Goal: Use online tool/utility: Utilize a website feature to perform a specific function

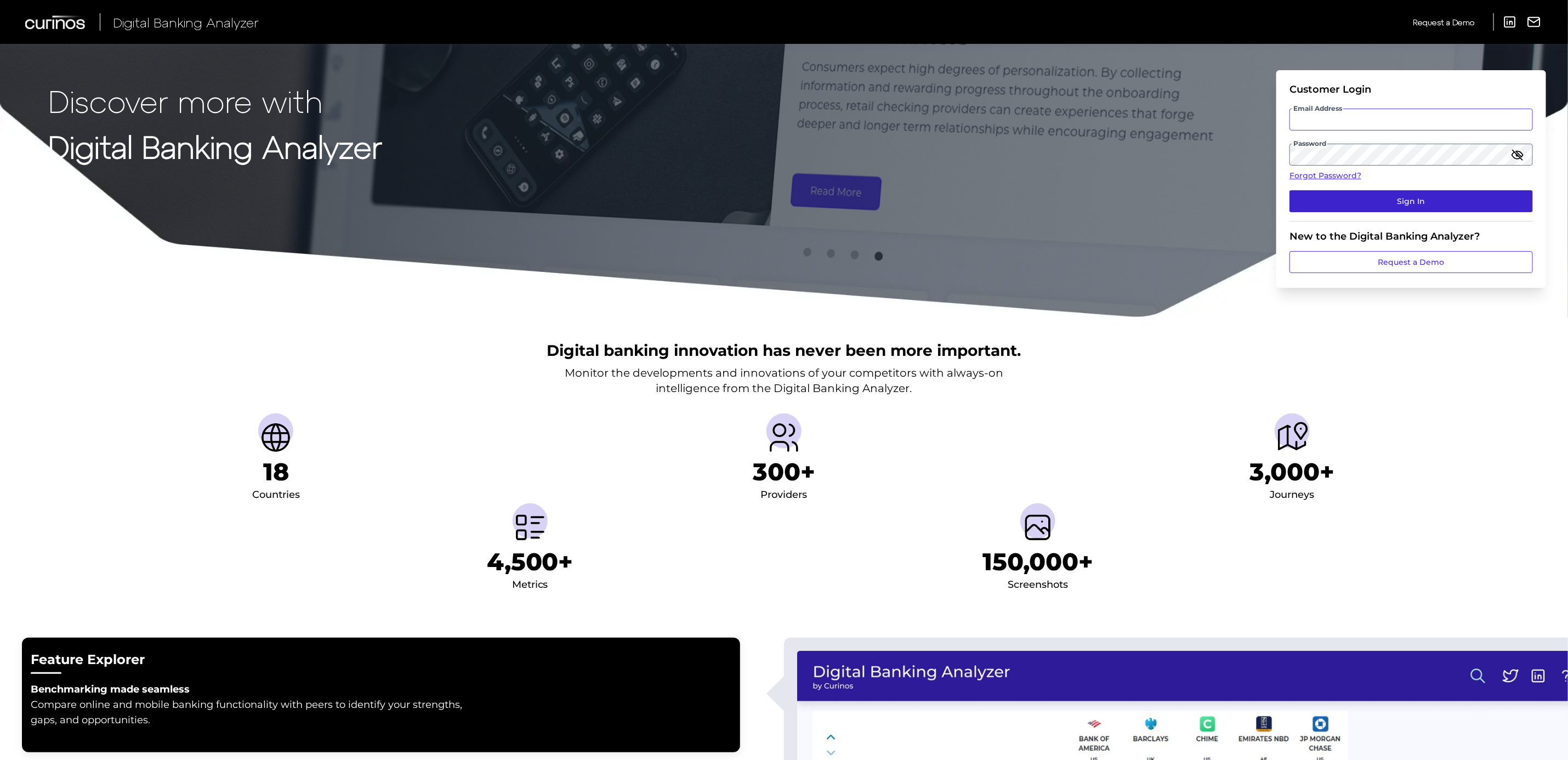
type input "[PERSON_NAME][DOMAIN_NAME][EMAIL_ADDRESS][PERSON_NAME][DOMAIN_NAME]"
click at [1380, 204] on button "Sign In" at bounding box center [1411, 201] width 244 height 22
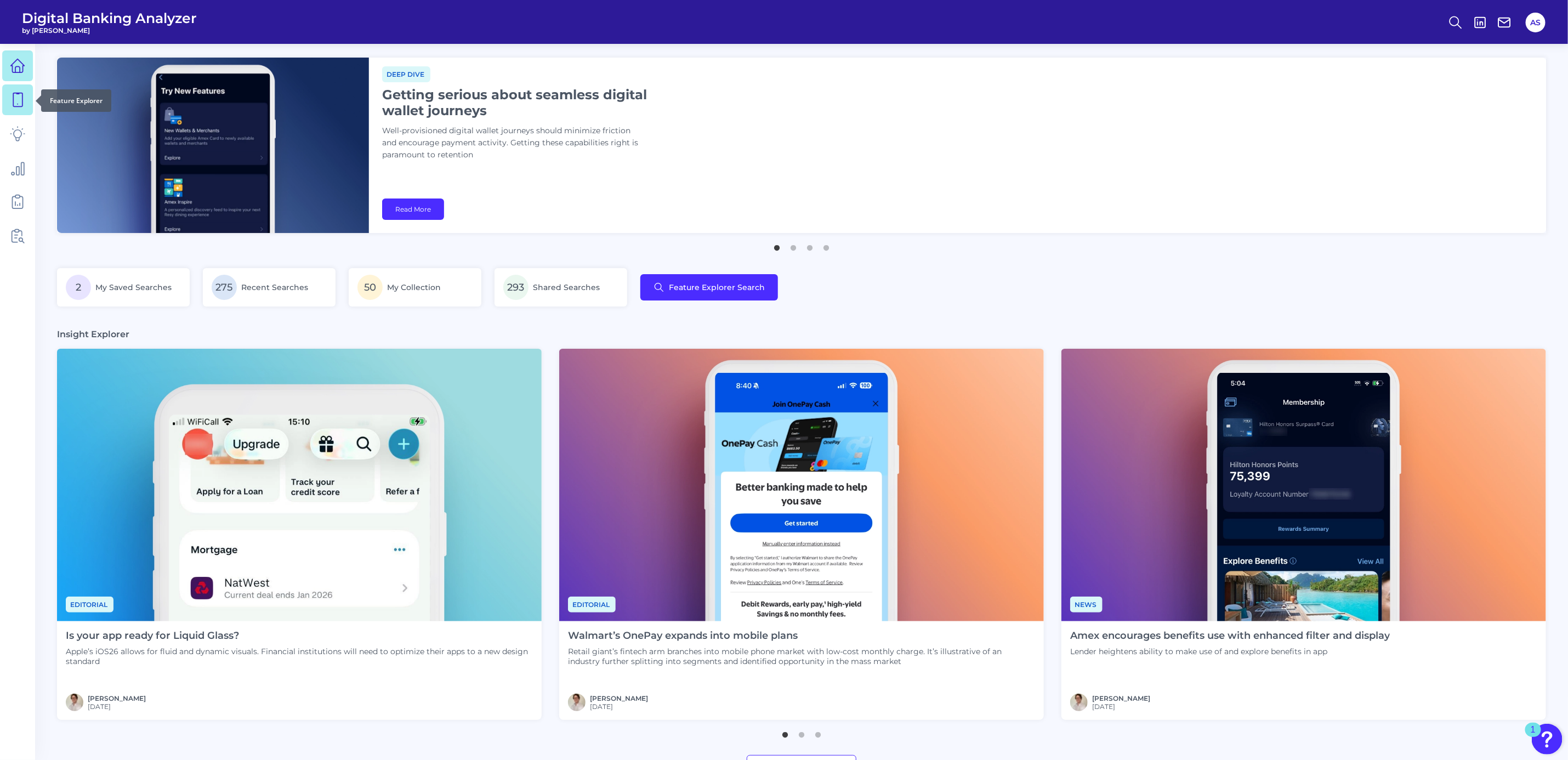
click at [27, 97] on link at bounding box center [18, 100] width 31 height 31
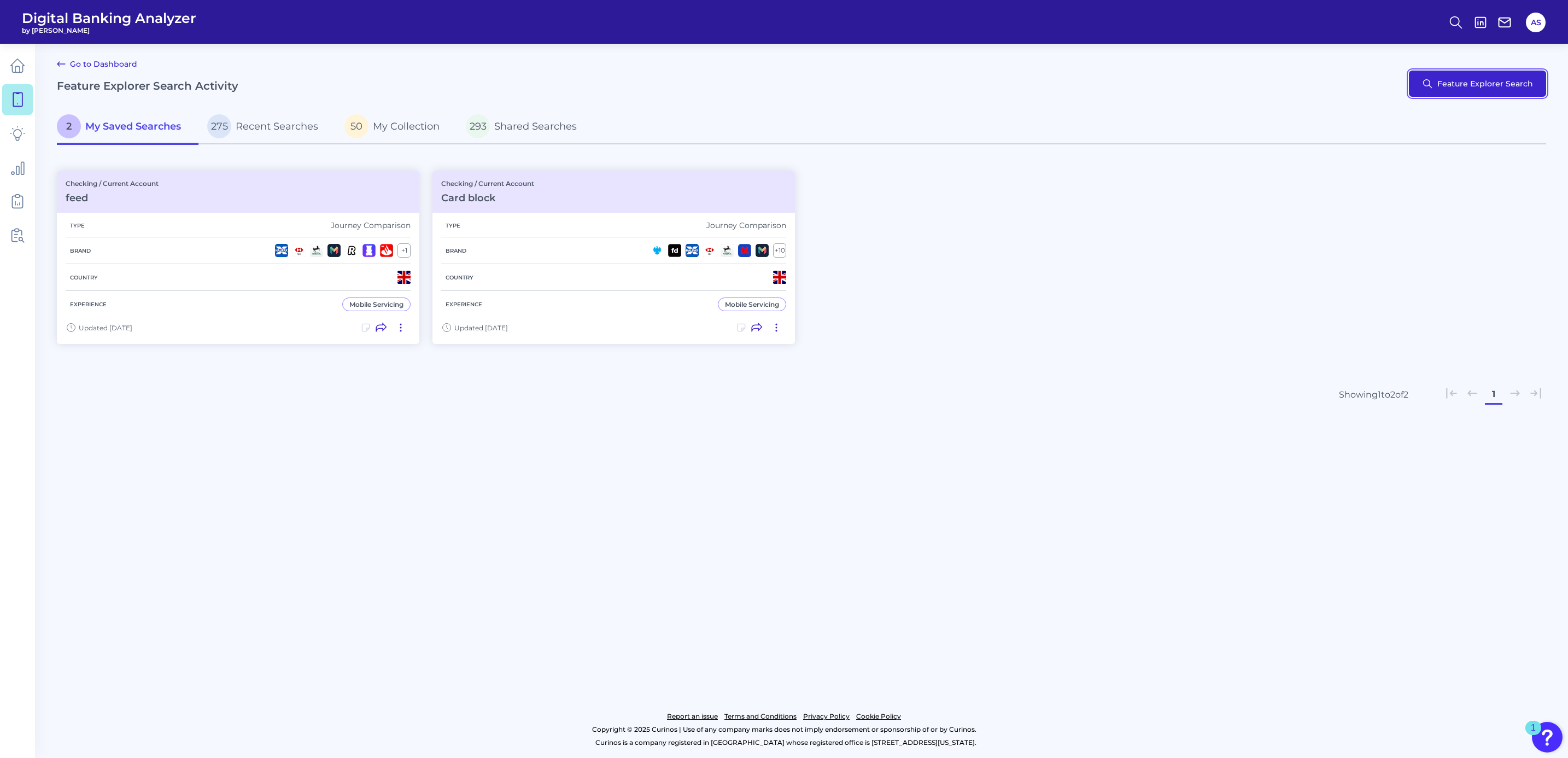
click at [1486, 78] on button "Feature Explorer Search" at bounding box center [1477, 83] width 137 height 26
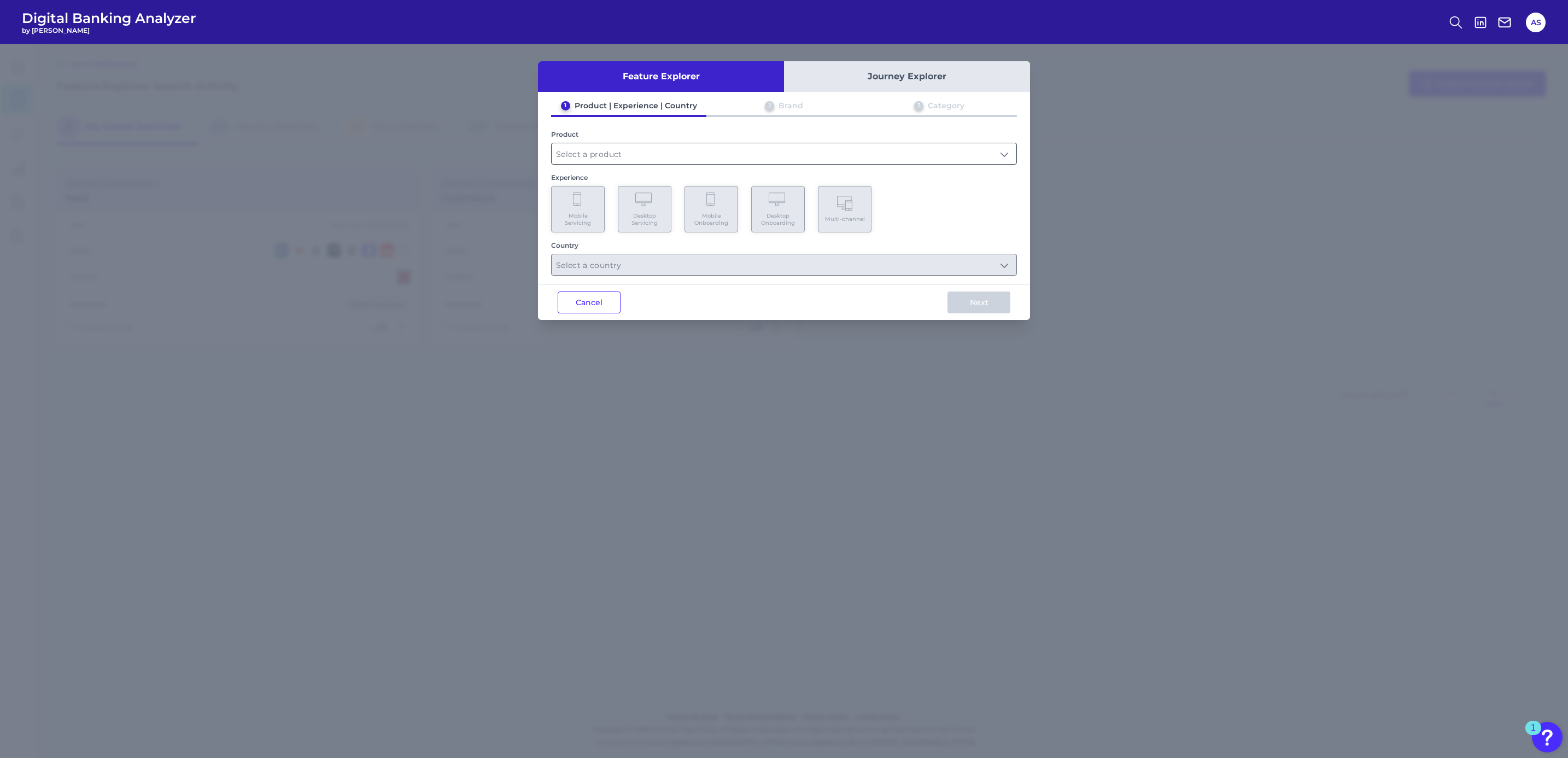
click at [596, 159] on input "text" at bounding box center [783, 153] width 464 height 21
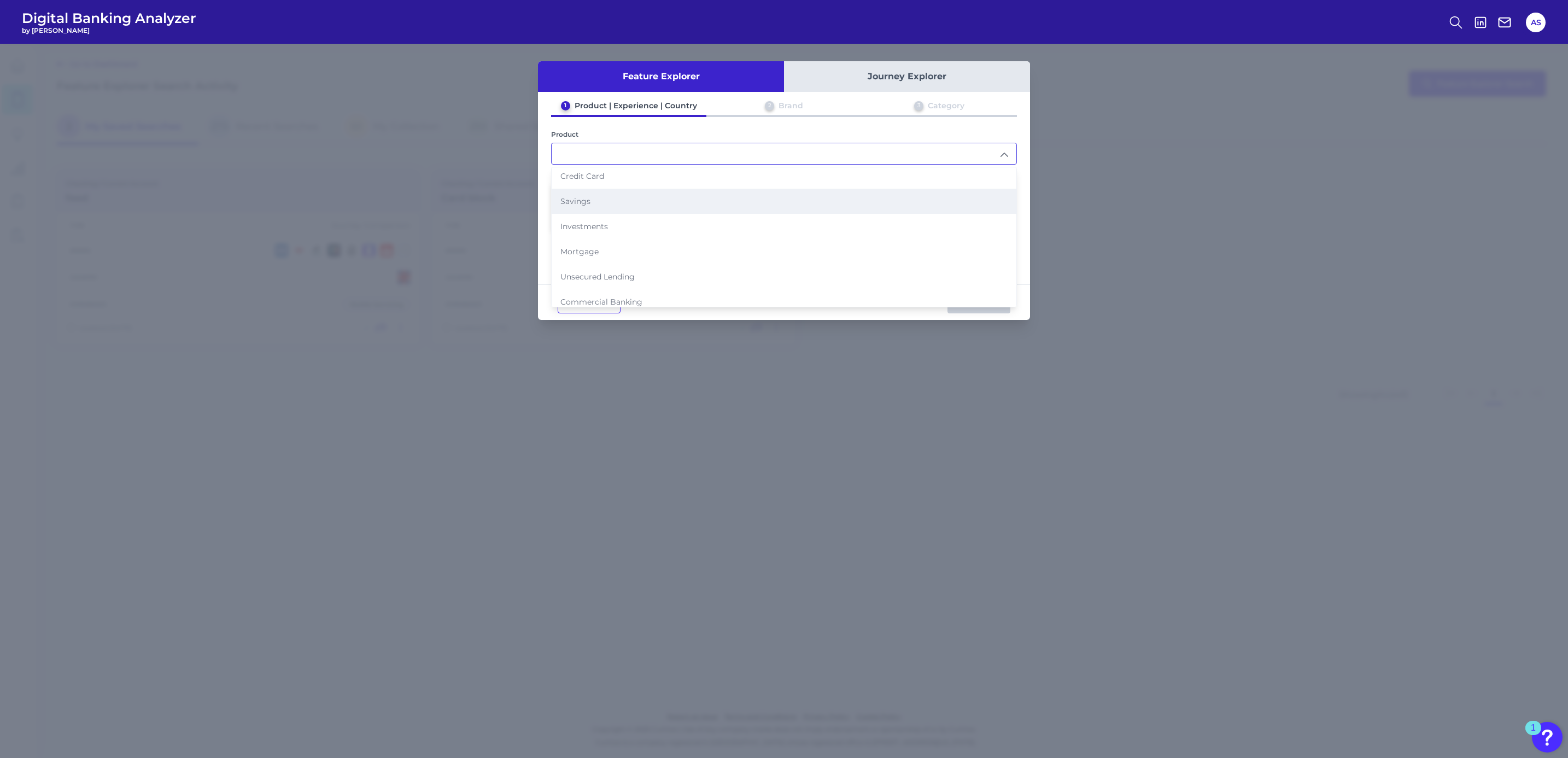
scroll to position [82, 0]
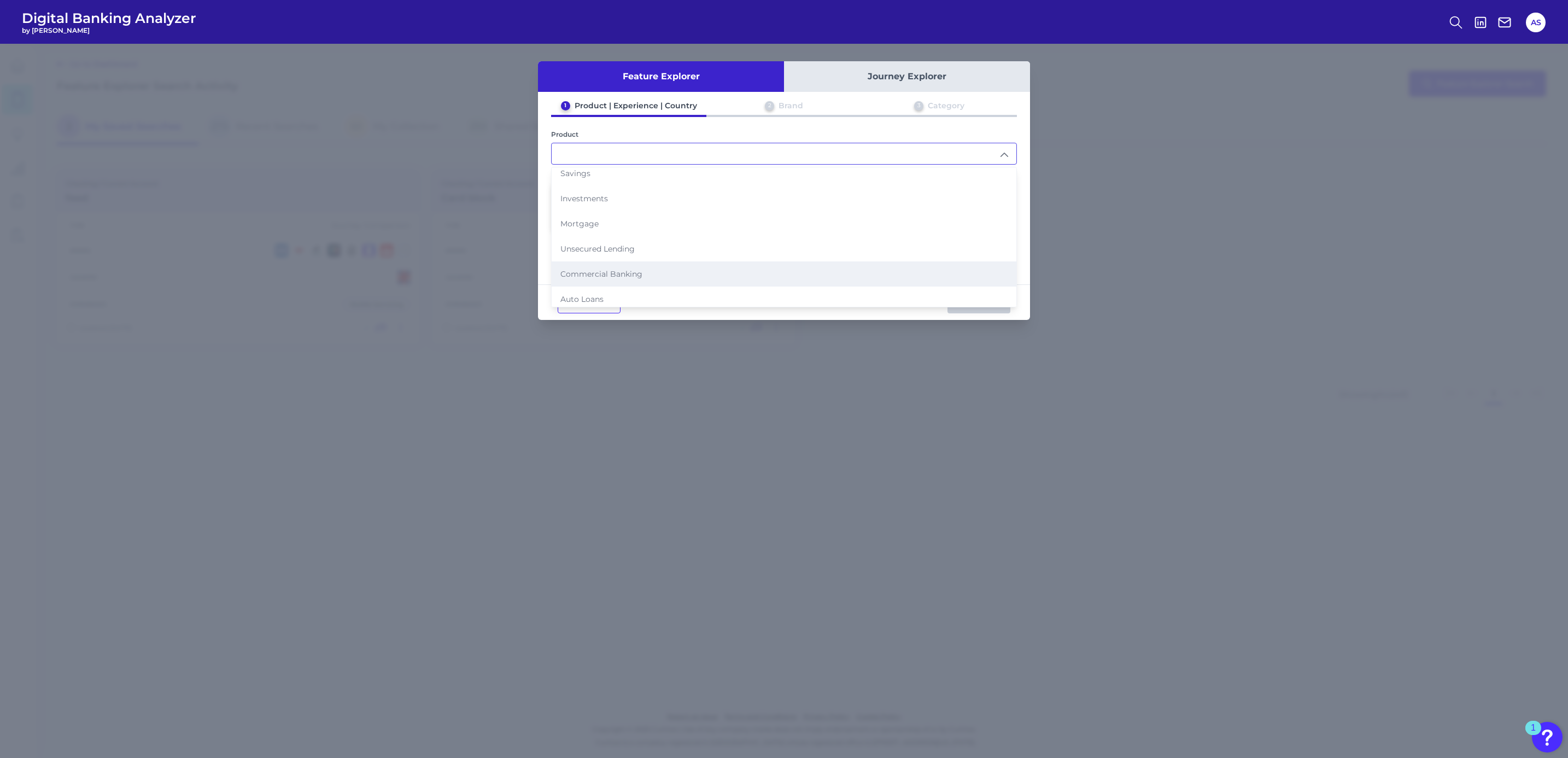
click at [617, 273] on li "Commercial Banking" at bounding box center [783, 273] width 464 height 25
type input "Commercial Banking"
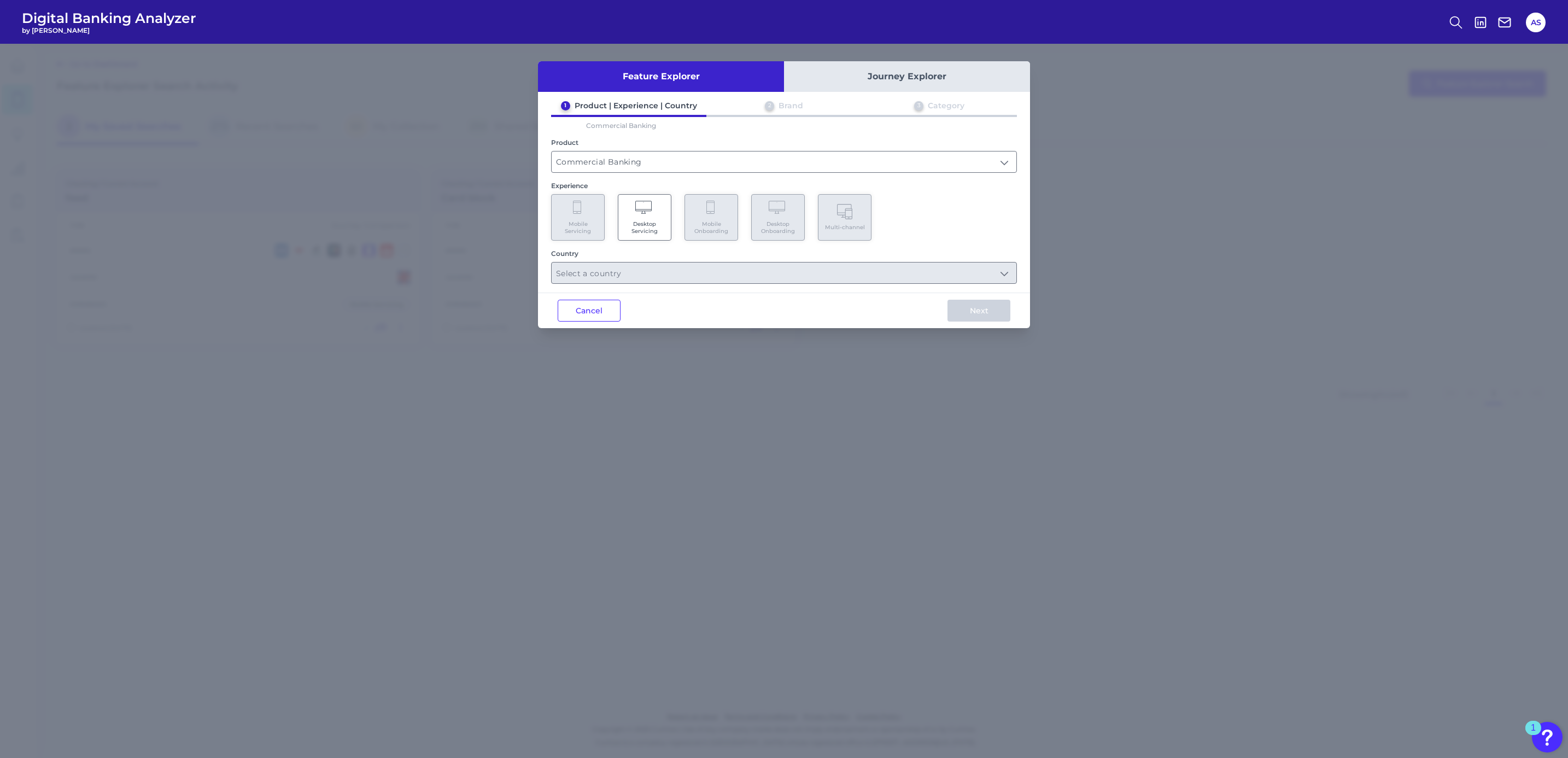
click at [650, 196] on Servicing "Desktop Servicing" at bounding box center [645, 217] width 54 height 46
click at [638, 272] on input "text" at bounding box center [783, 273] width 464 height 21
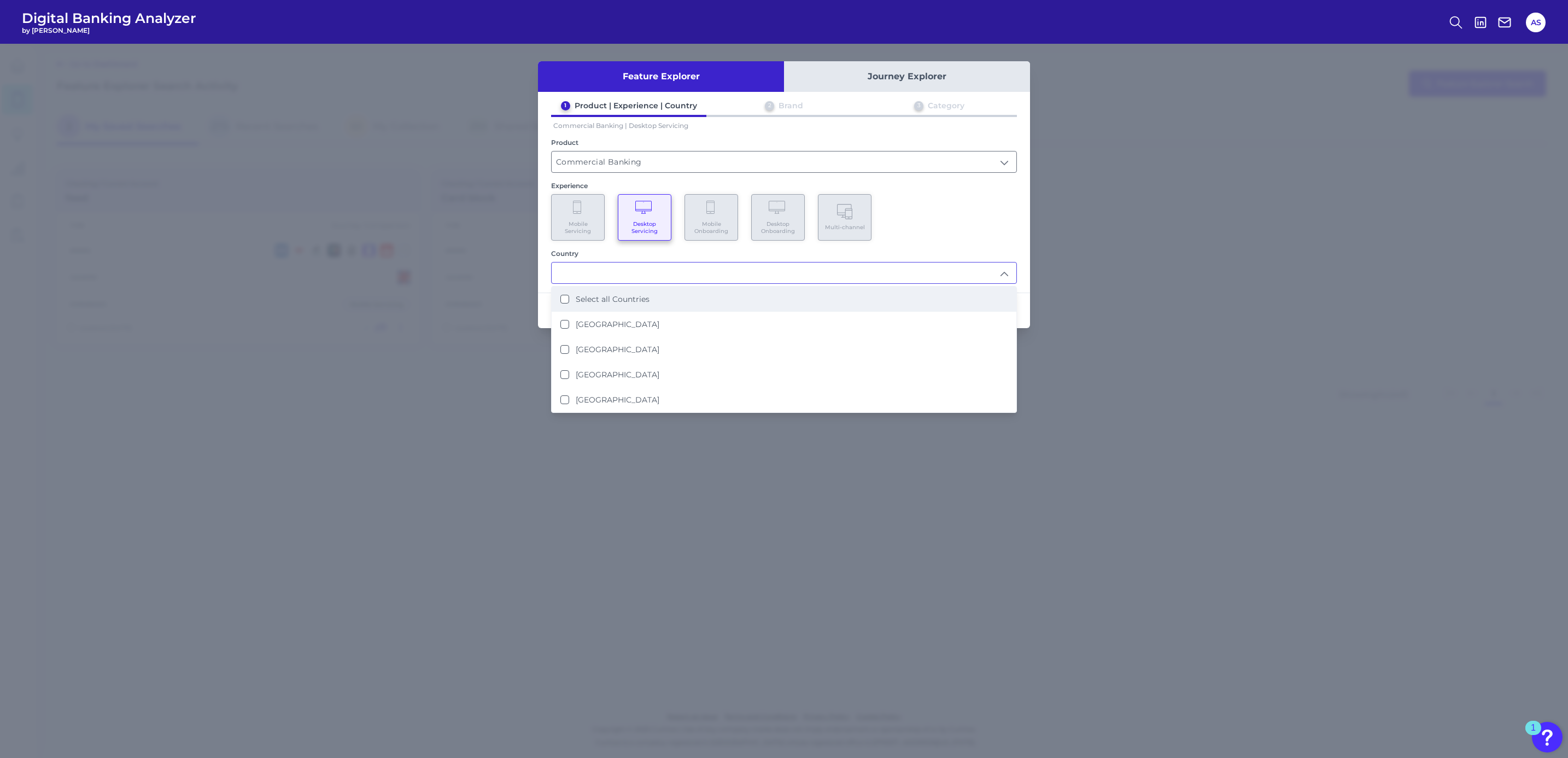
click at [642, 298] on label "Select all Countries" at bounding box center [612, 299] width 74 height 10
type input "Select all Countries"
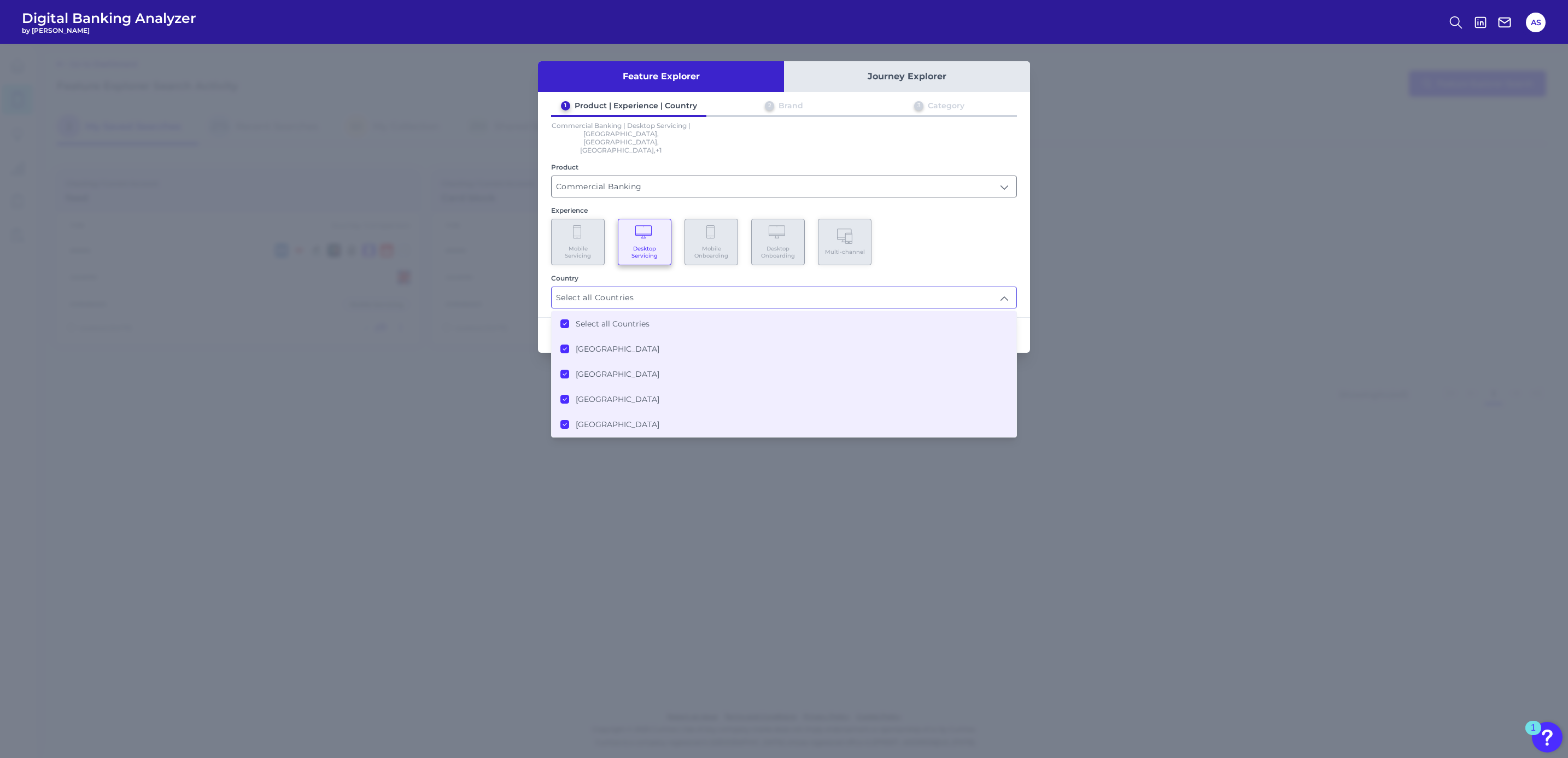
click at [971, 239] on div "Mobile Servicing Desktop Servicing Mobile Onboarding Desktop Onboarding Multi-c…" at bounding box center [783, 242] width 466 height 46
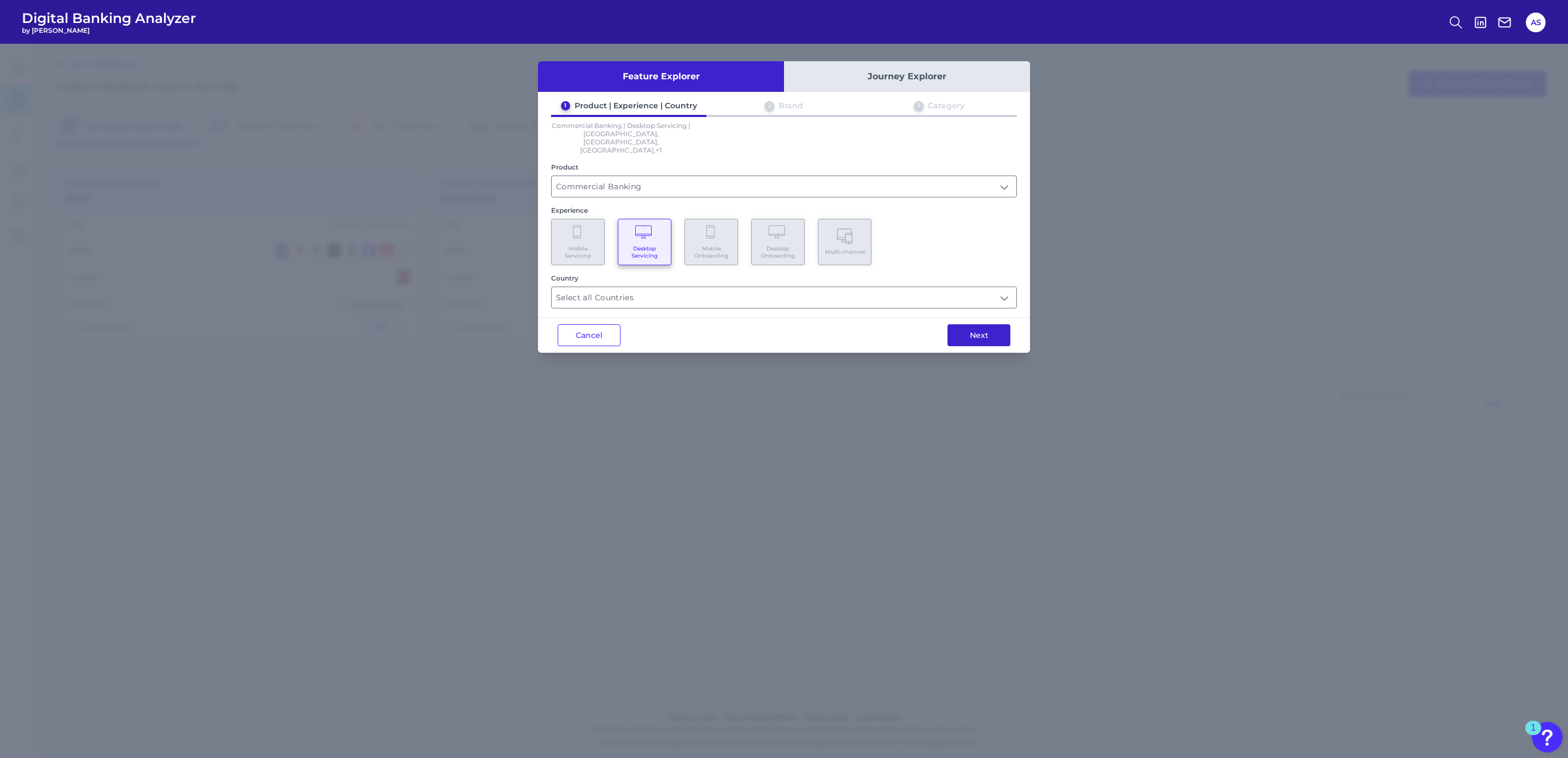
click at [971, 325] on button "Next" at bounding box center [979, 335] width 63 height 22
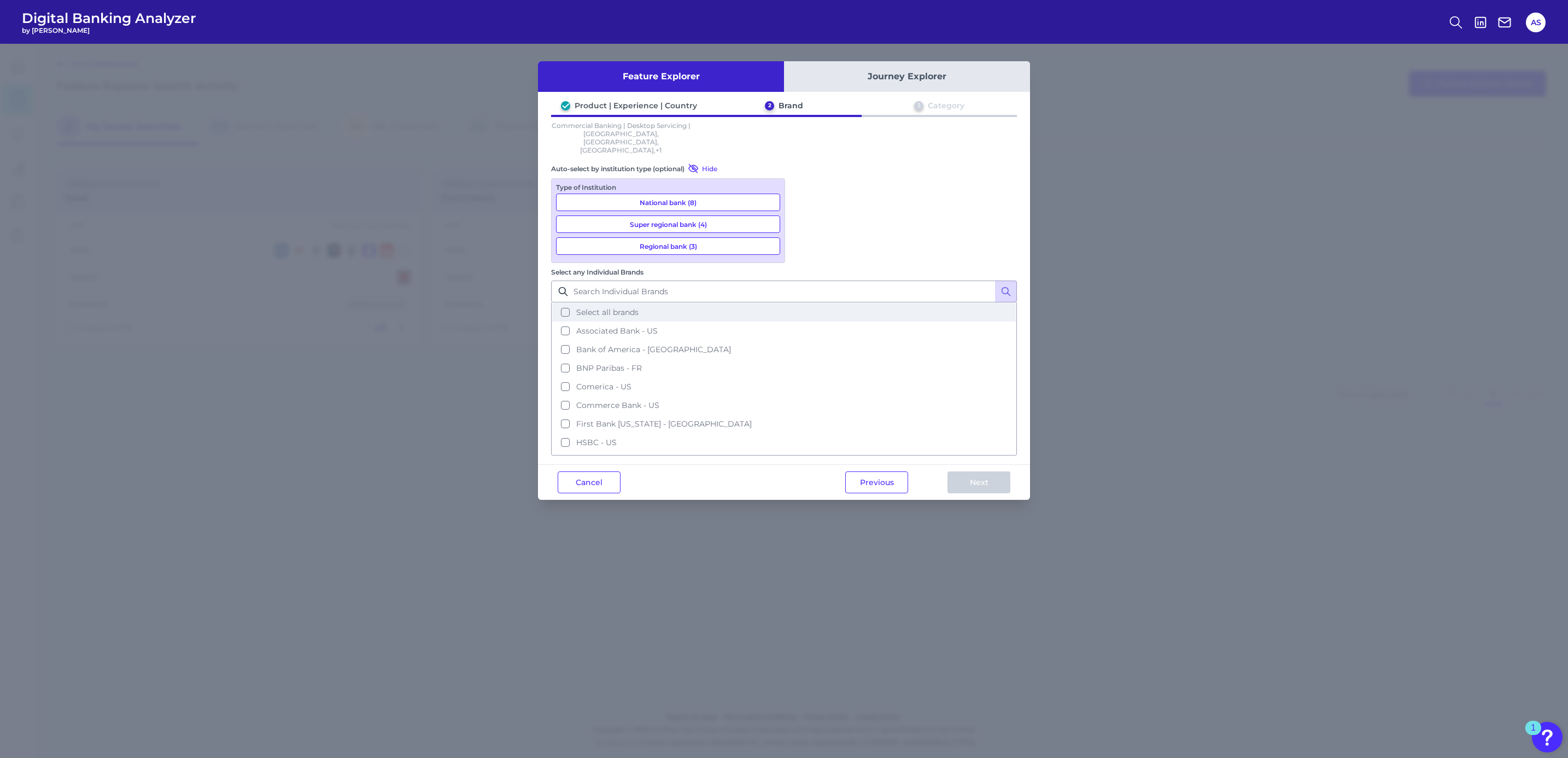
click at [893, 303] on button "Select all brands" at bounding box center [784, 312] width 464 height 19
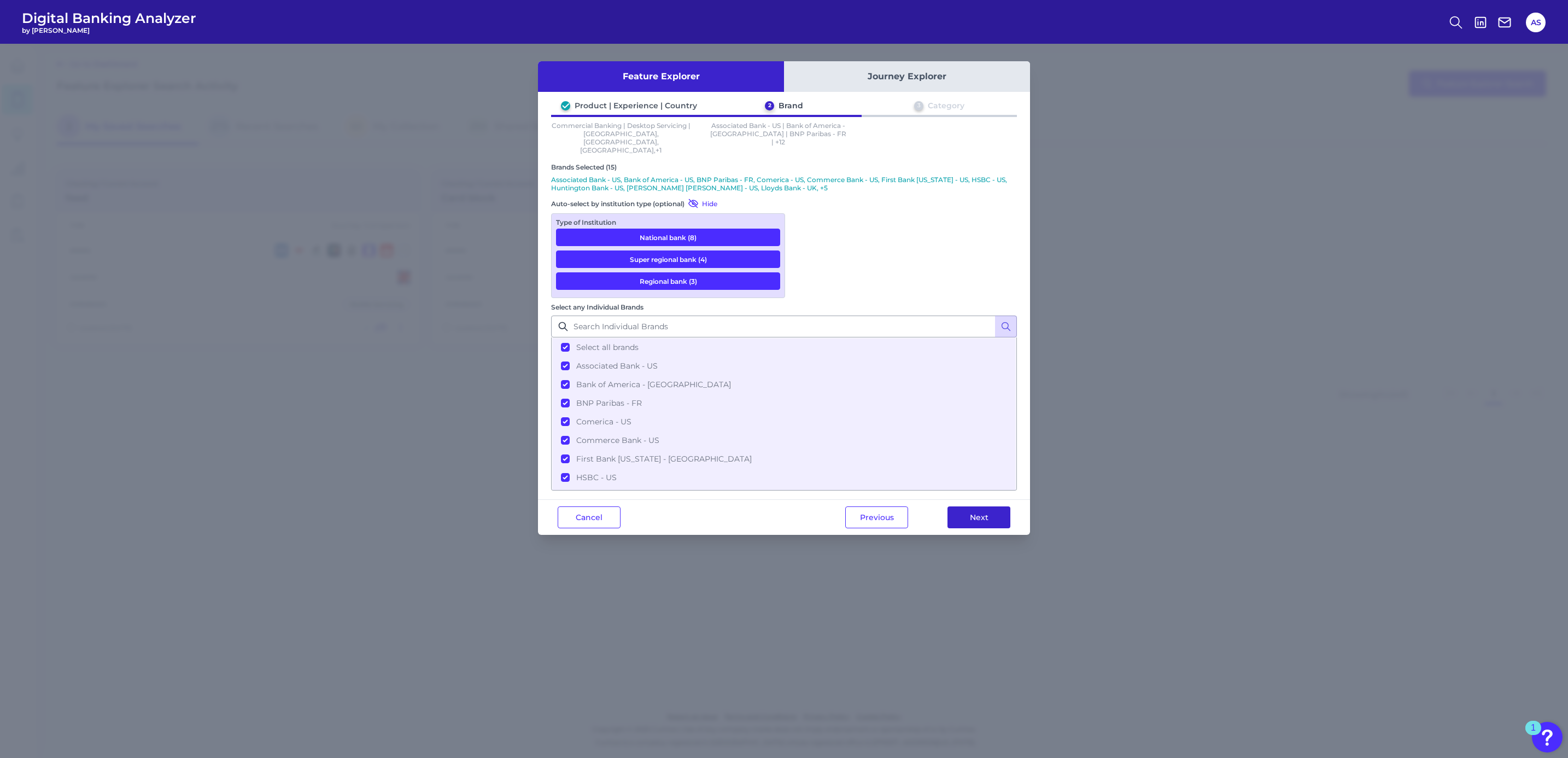
click at [985, 507] on button "Next" at bounding box center [979, 518] width 63 height 22
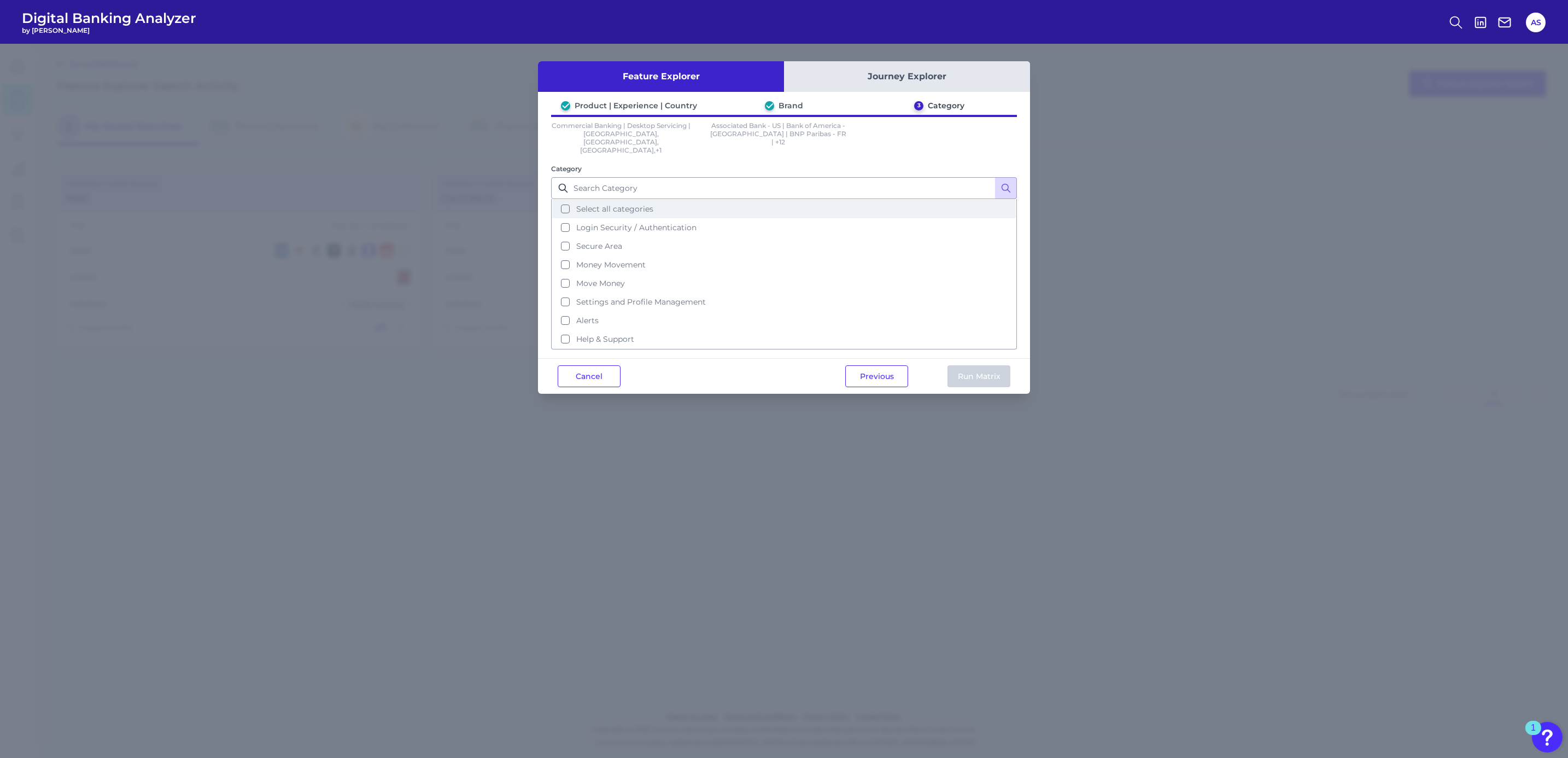
click at [673, 200] on button "Select all categories" at bounding box center [784, 209] width 464 height 19
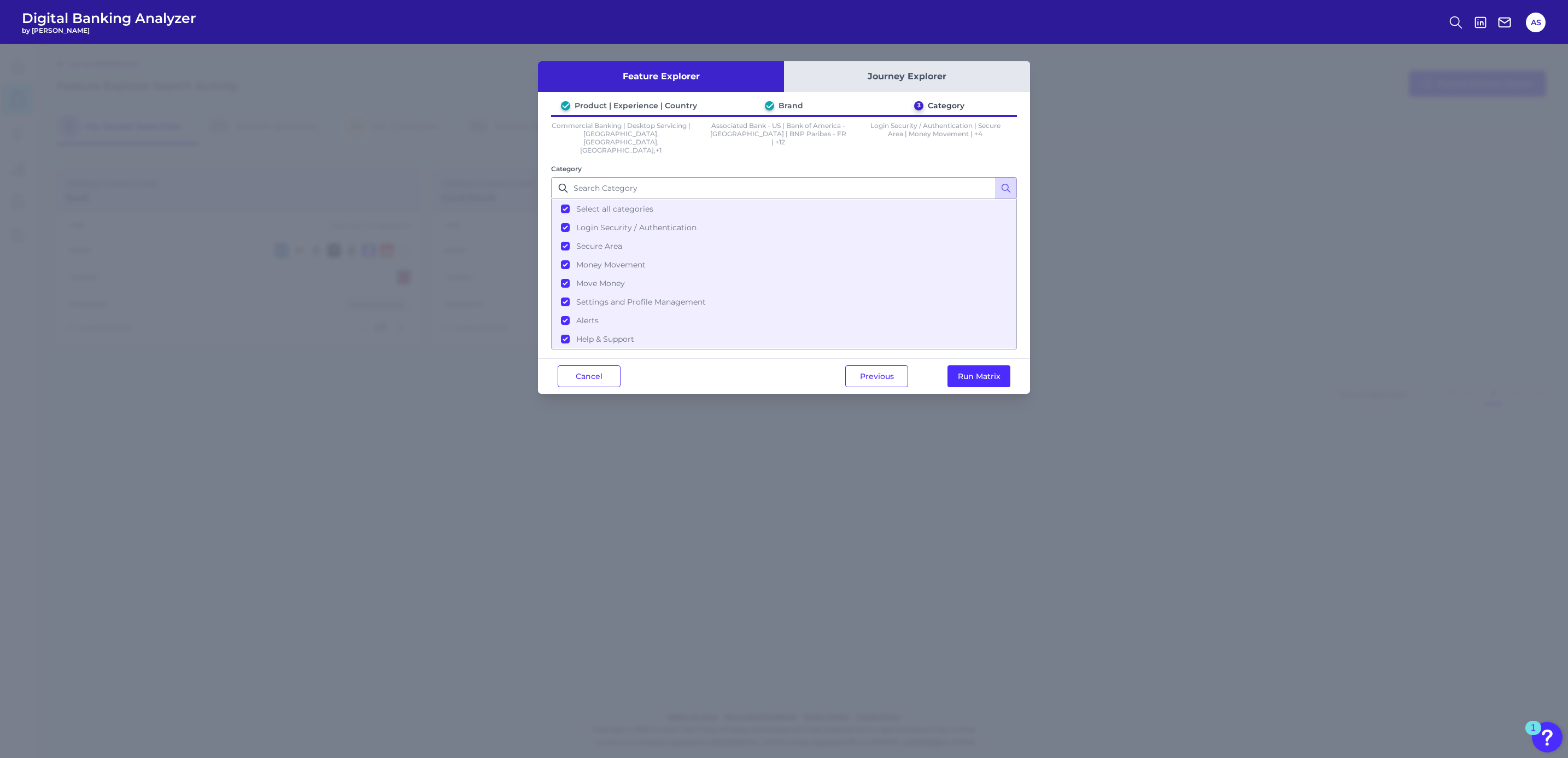
click at [986, 359] on div "Previous Run Matrix" at bounding box center [928, 376] width 205 height 35
click at [979, 365] on button "Run Matrix" at bounding box center [979, 376] width 63 height 22
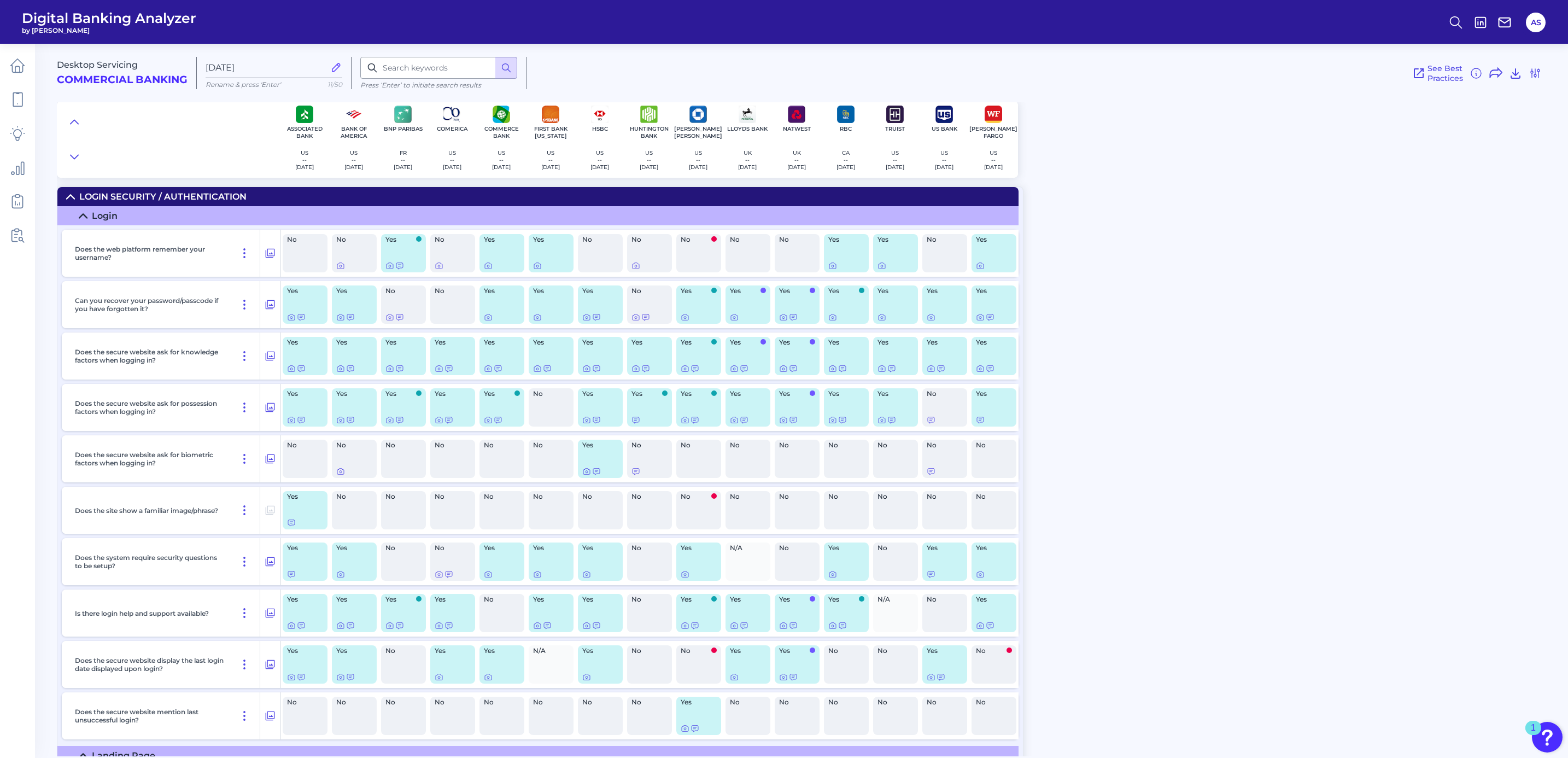
click at [1149, 267] on div "Desktop Servicing Commercial Banking [DATE] Rename & press 'Enter' 11/50 Press …" at bounding box center [812, 396] width 1511 height 721
